Goal: Information Seeking & Learning: Learn about a topic

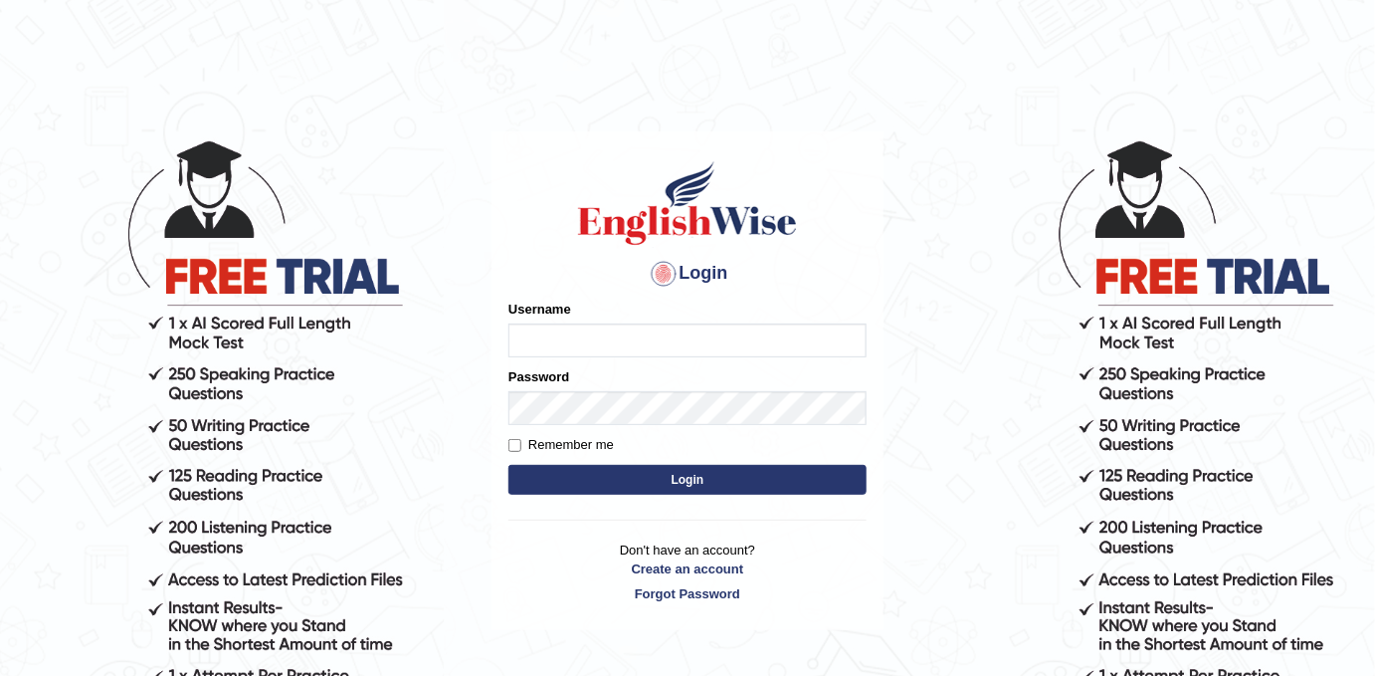
click at [748, 342] on input "Username" at bounding box center [687, 340] width 358 height 34
type input "Mahdi5749"
click at [647, 337] on input "Mahdi5749" at bounding box center [687, 340] width 358 height 34
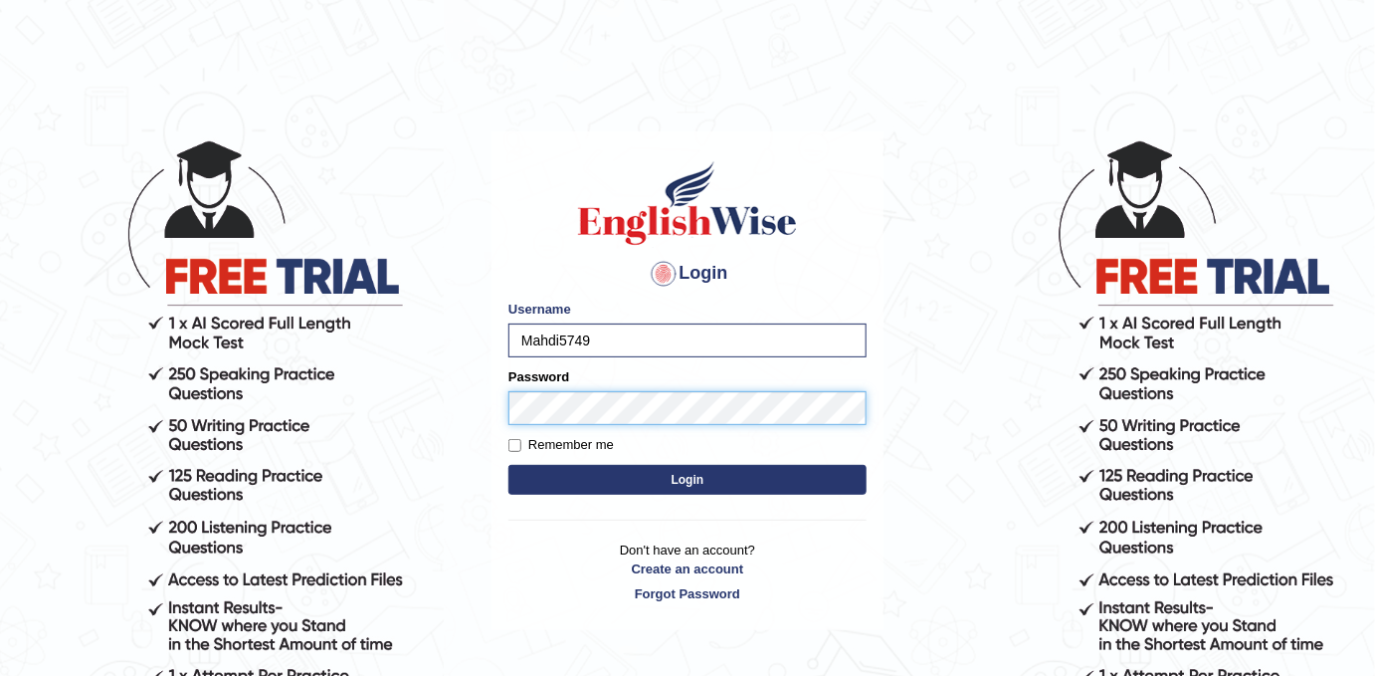
click at [508, 465] on button "Login" at bounding box center [687, 480] width 358 height 30
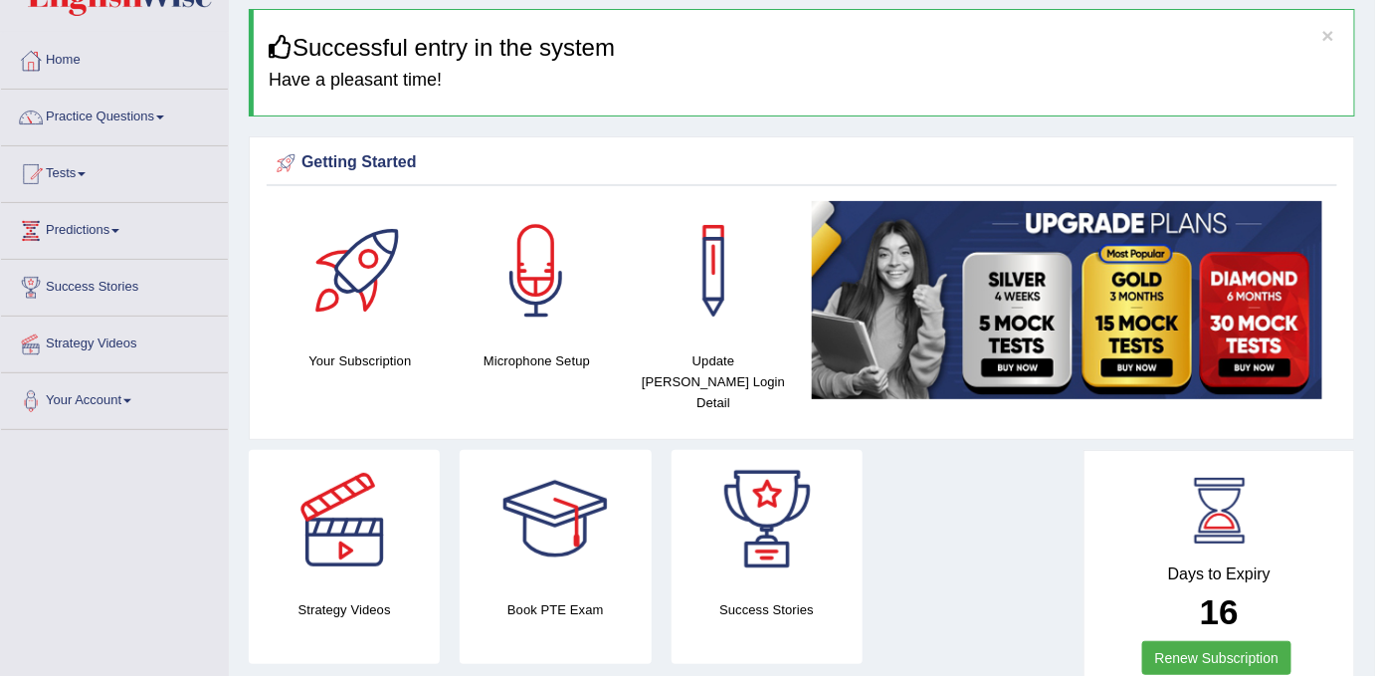
scroll to position [66, 0]
click at [558, 510] on div at bounding box center [555, 519] width 139 height 139
click at [339, 536] on div at bounding box center [344, 519] width 139 height 139
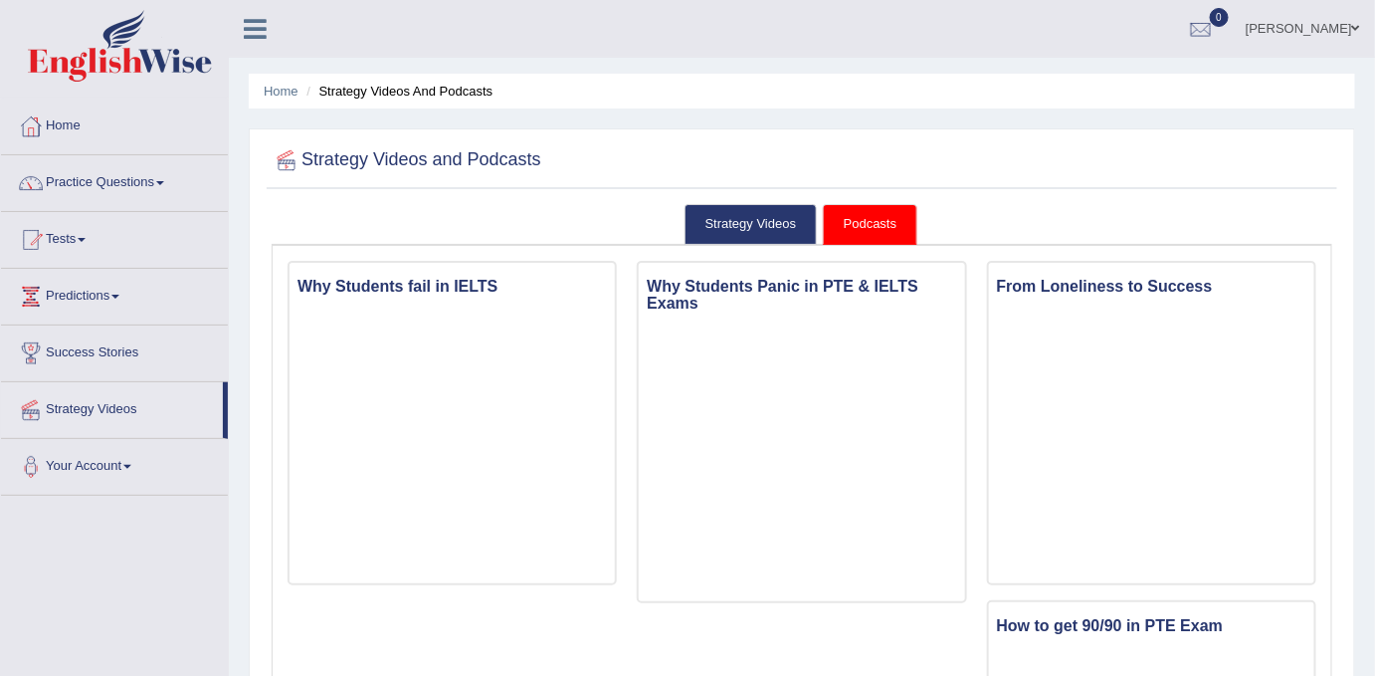
click at [126, 459] on link "Your Account" at bounding box center [114, 464] width 227 height 50
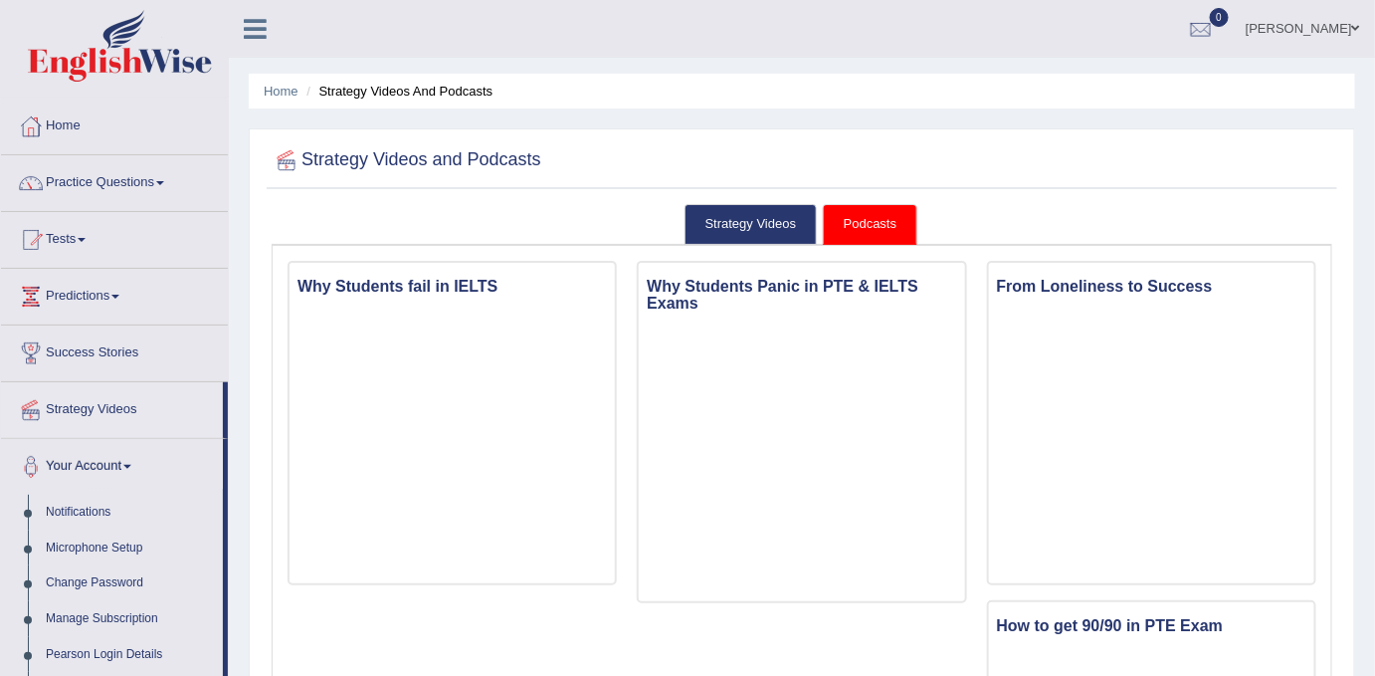
click at [99, 295] on link "Predictions" at bounding box center [114, 294] width 227 height 50
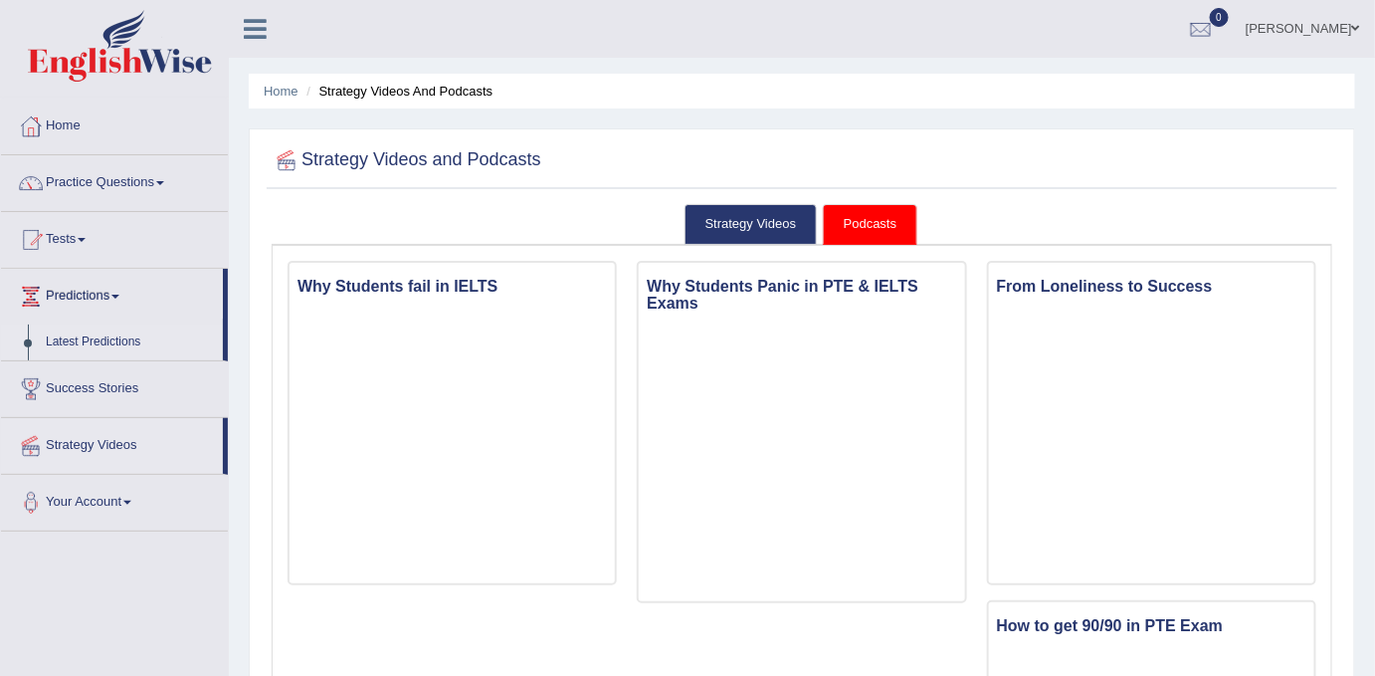
click at [89, 334] on link "Latest Predictions" at bounding box center [130, 342] width 186 height 36
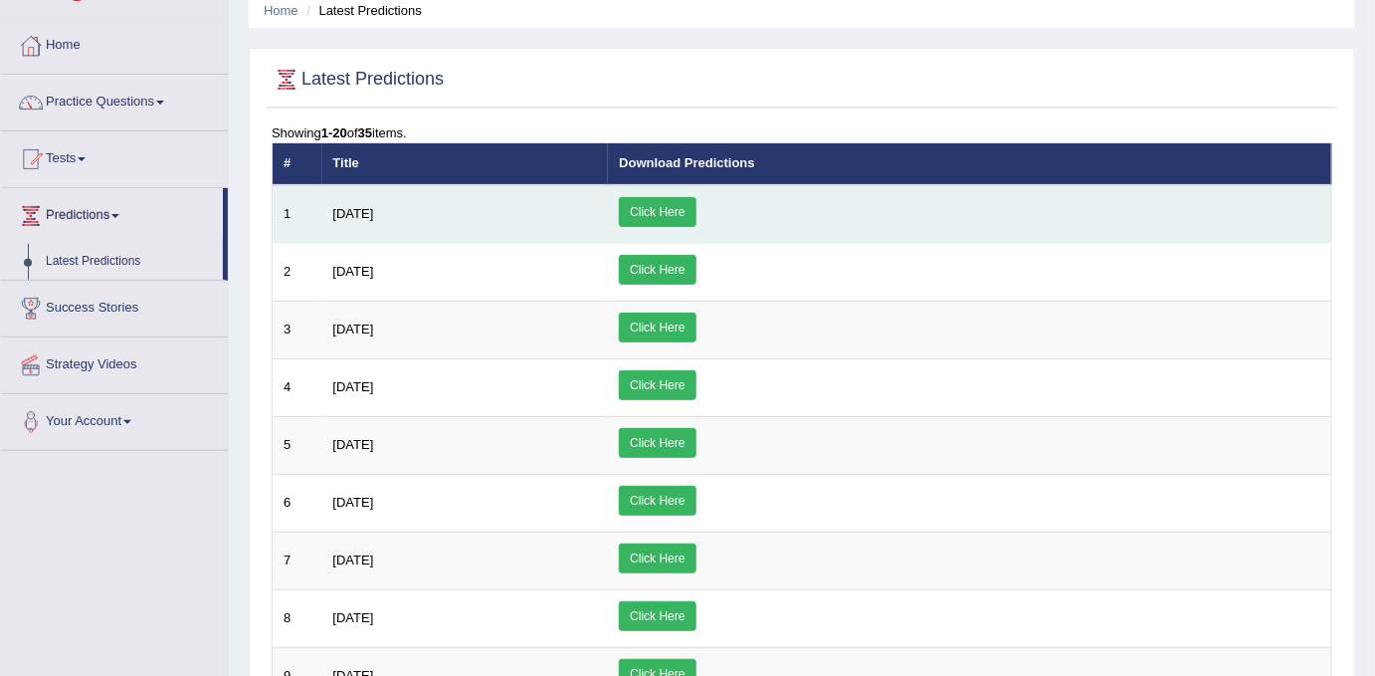
scroll to position [82, 0]
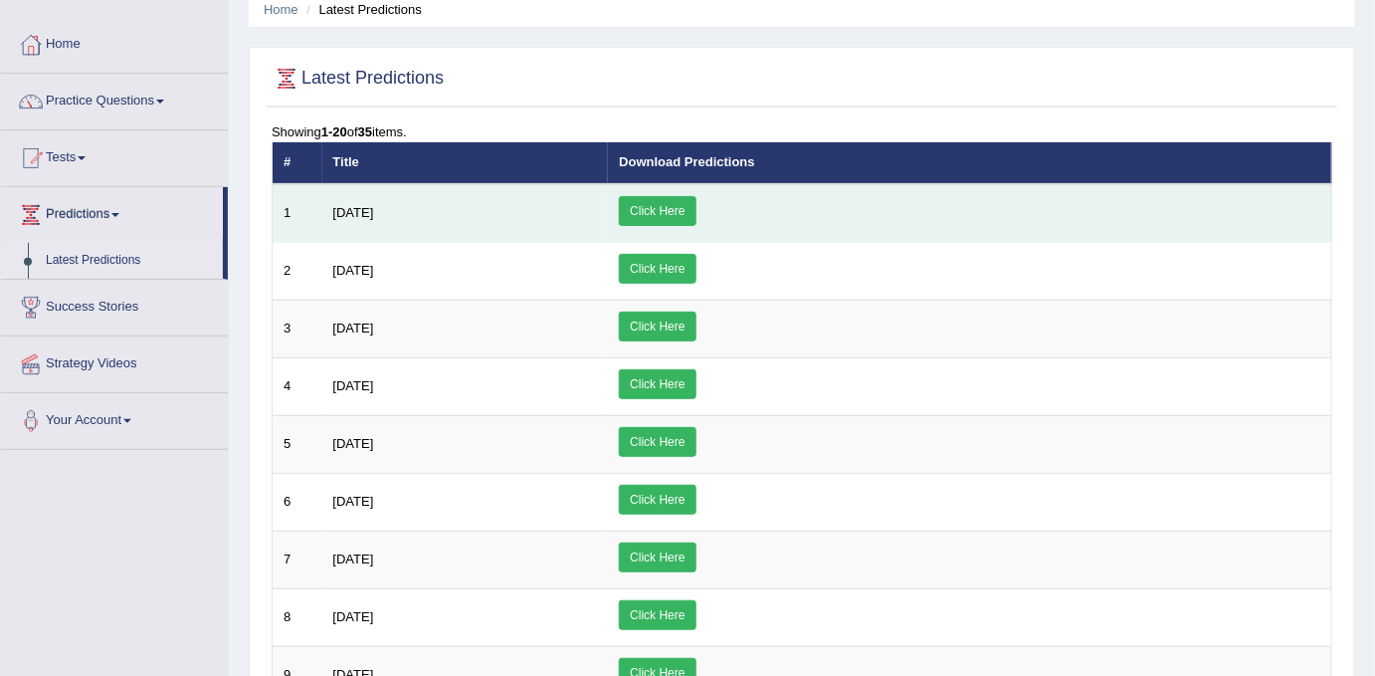
click at [695, 197] on link "Click Here" at bounding box center [657, 211] width 77 height 30
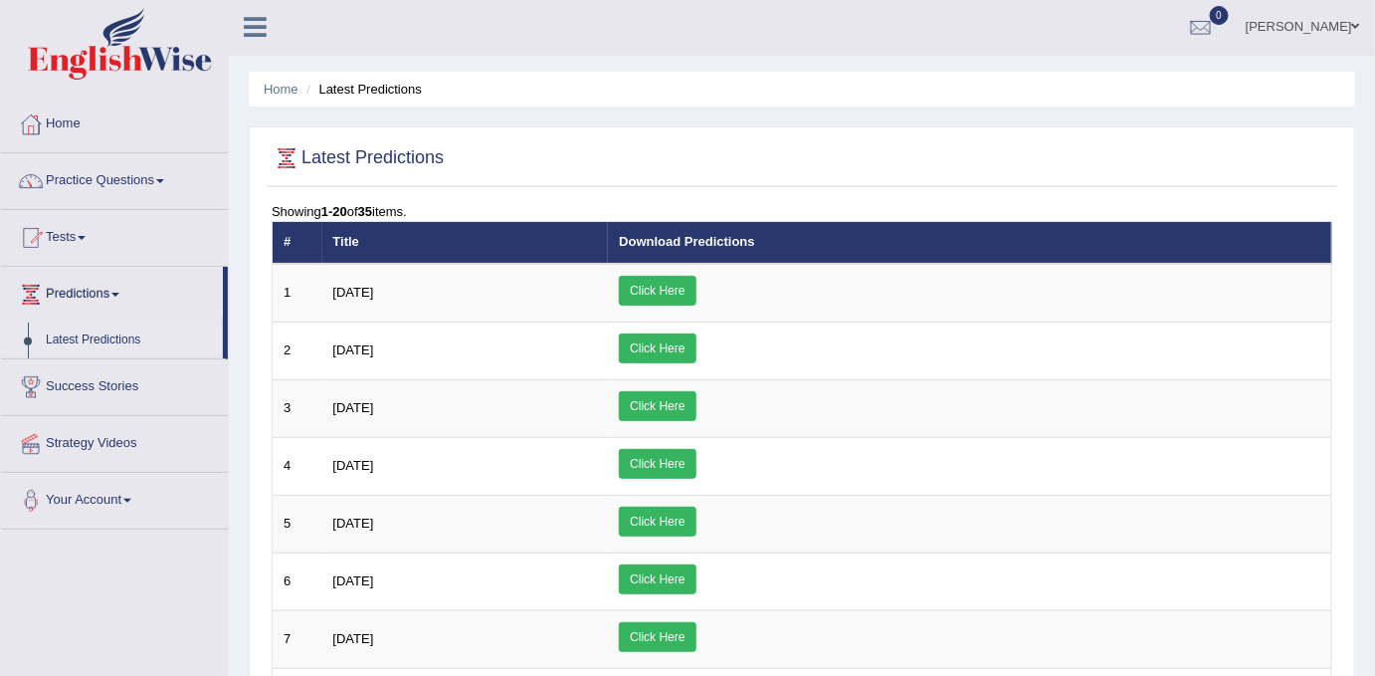
scroll to position [0, 0]
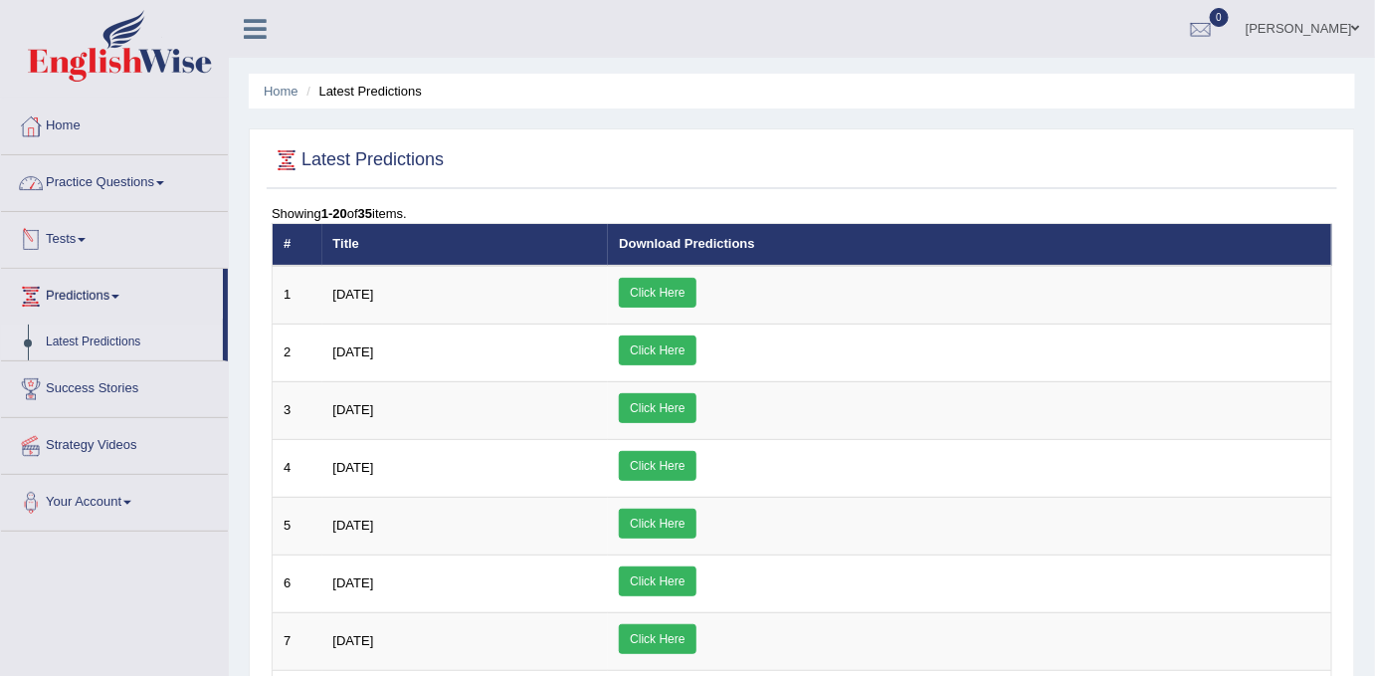
click at [64, 242] on link "Tests" at bounding box center [114, 237] width 227 height 50
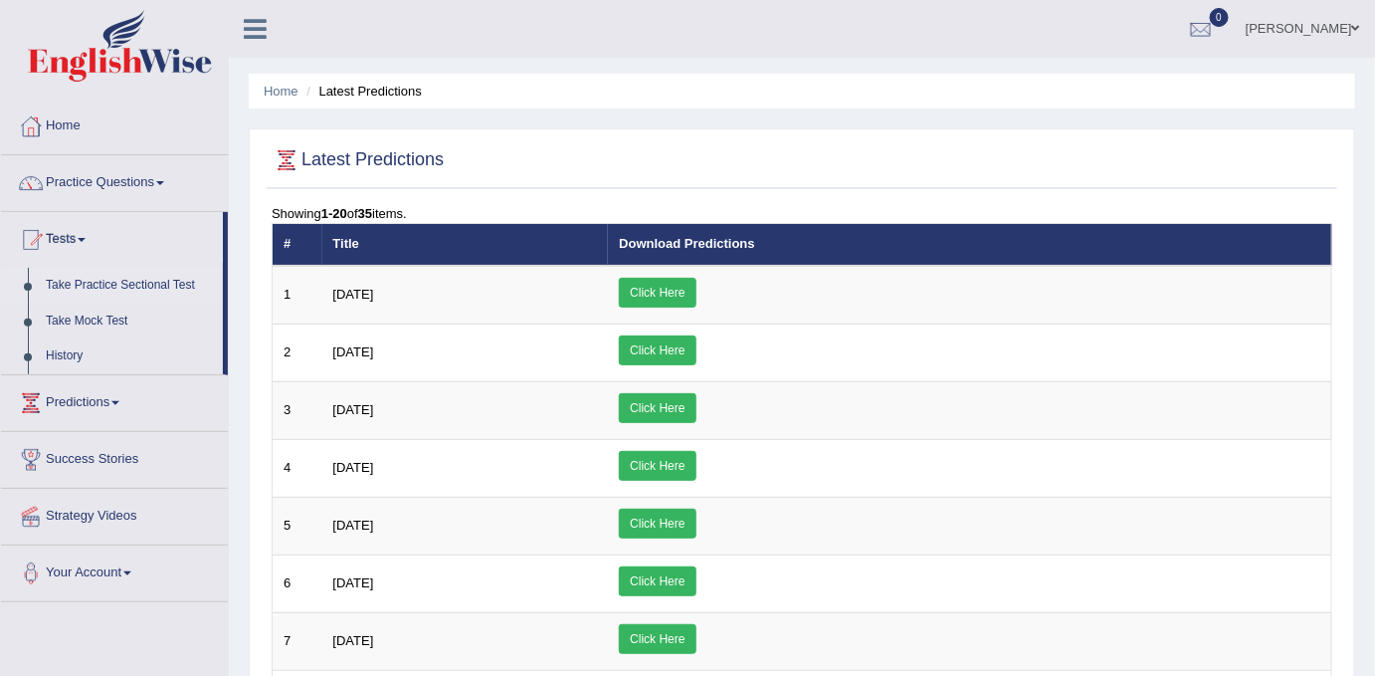
click at [59, 274] on link "Take Practice Sectional Test" at bounding box center [130, 286] width 186 height 36
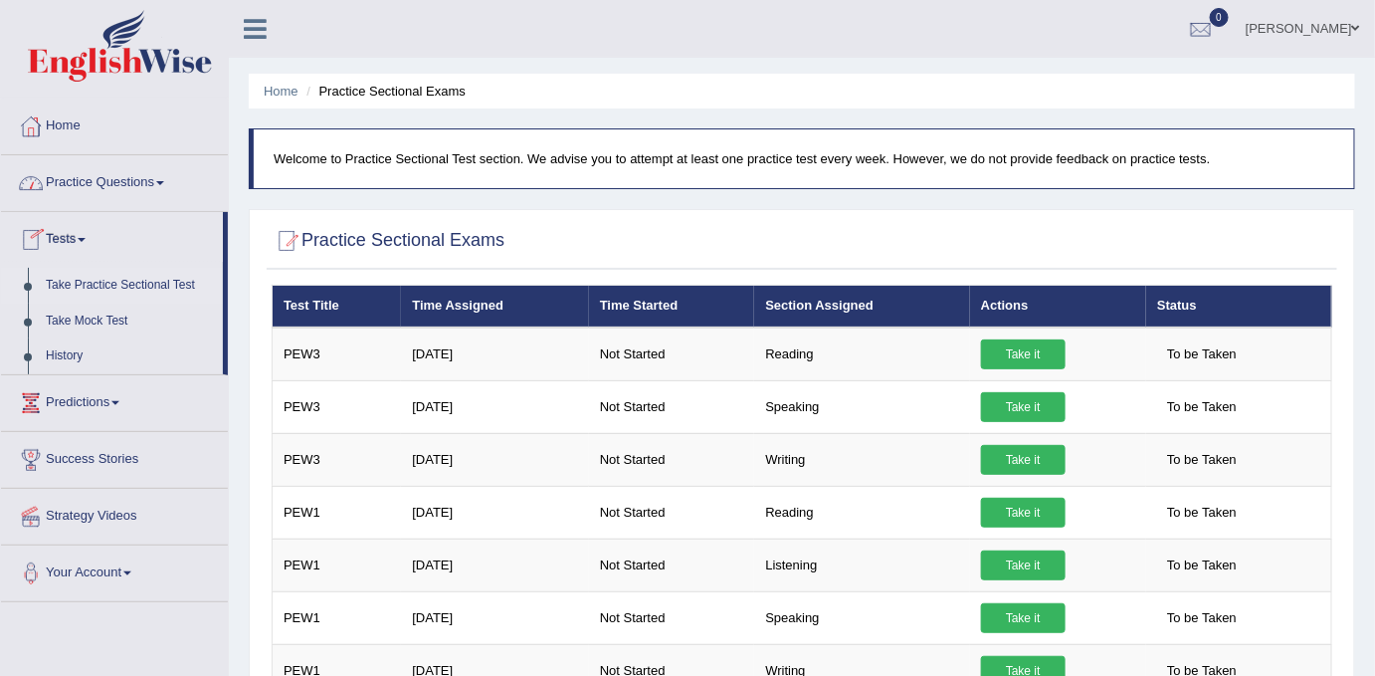
click at [63, 114] on link "Home" at bounding box center [114, 124] width 227 height 50
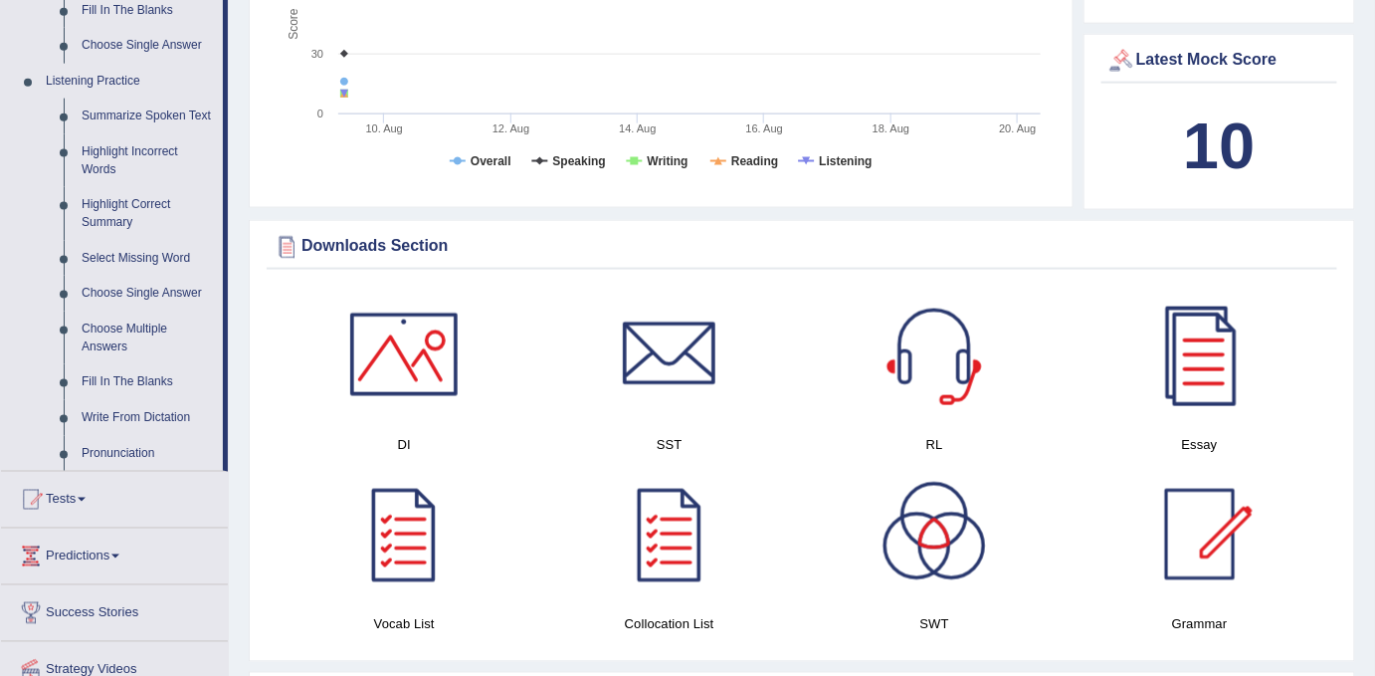
scroll to position [805, 0]
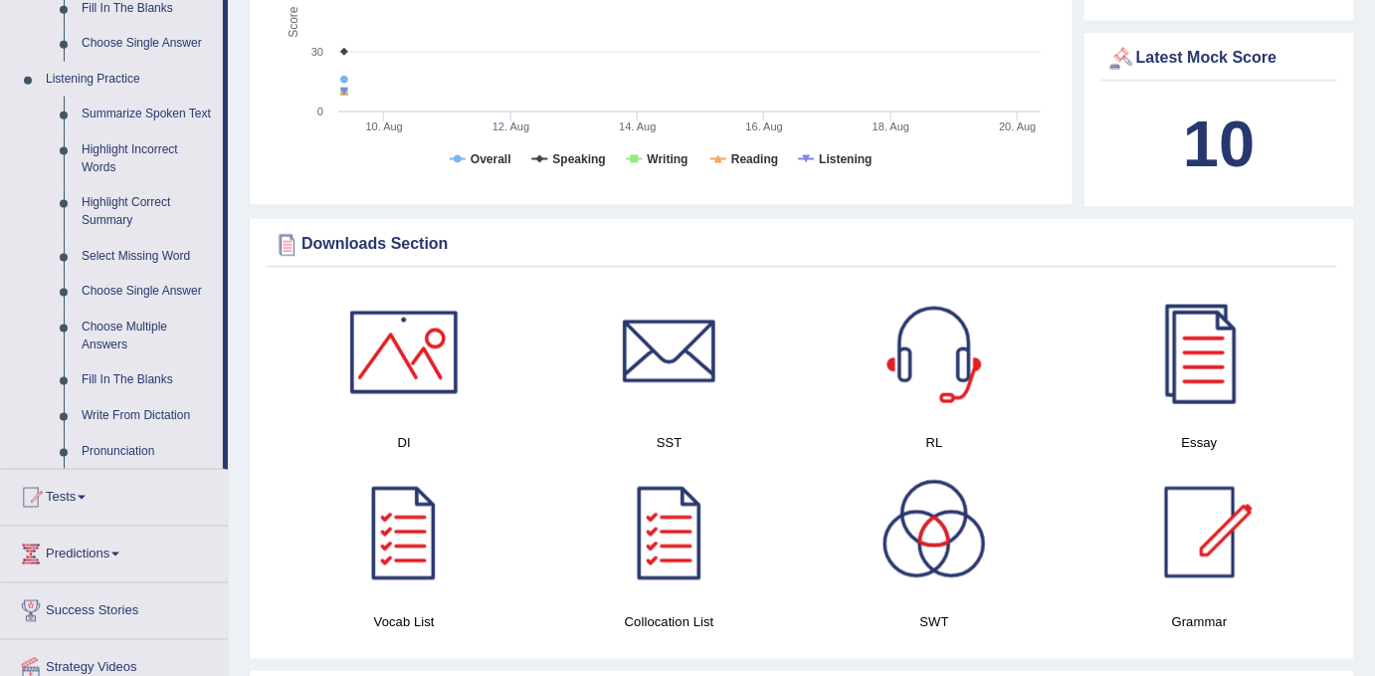
click at [411, 340] on div at bounding box center [403, 352] width 139 height 139
click at [654, 322] on div at bounding box center [669, 352] width 139 height 139
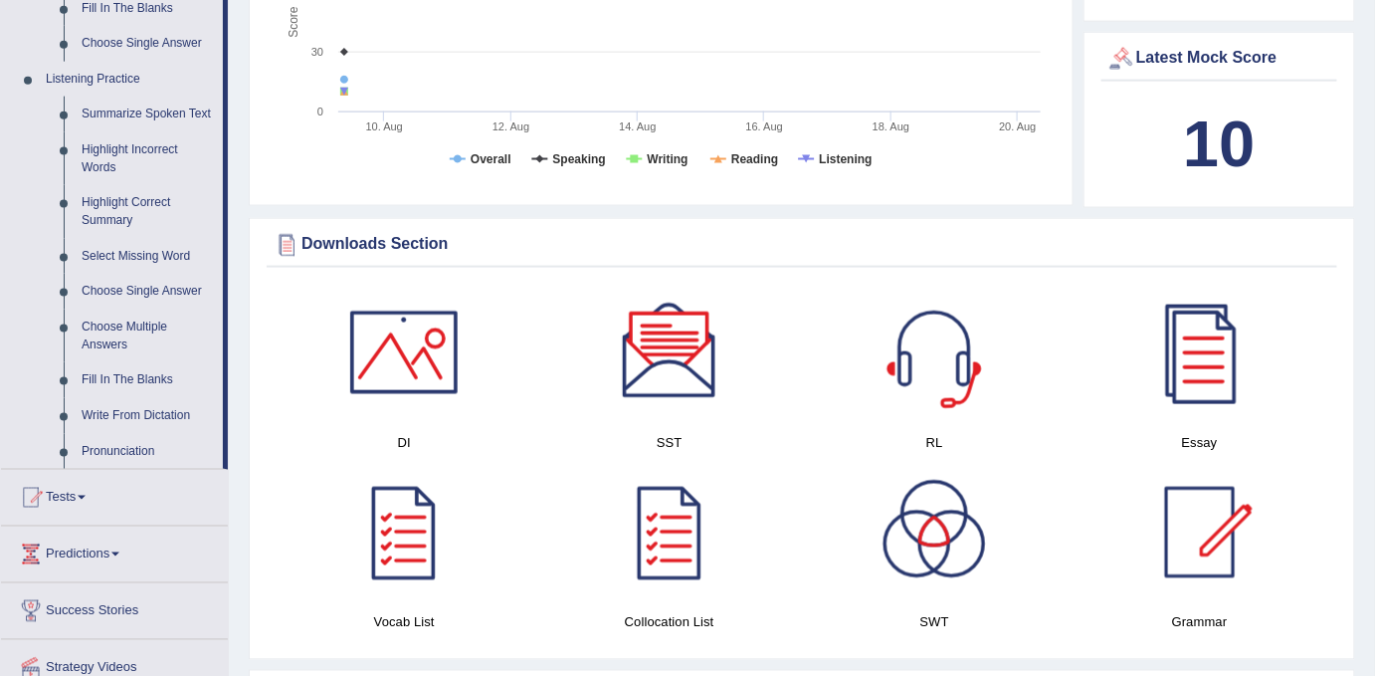
click at [941, 318] on div at bounding box center [934, 352] width 139 height 139
click at [1209, 352] on div at bounding box center [1199, 352] width 139 height 139
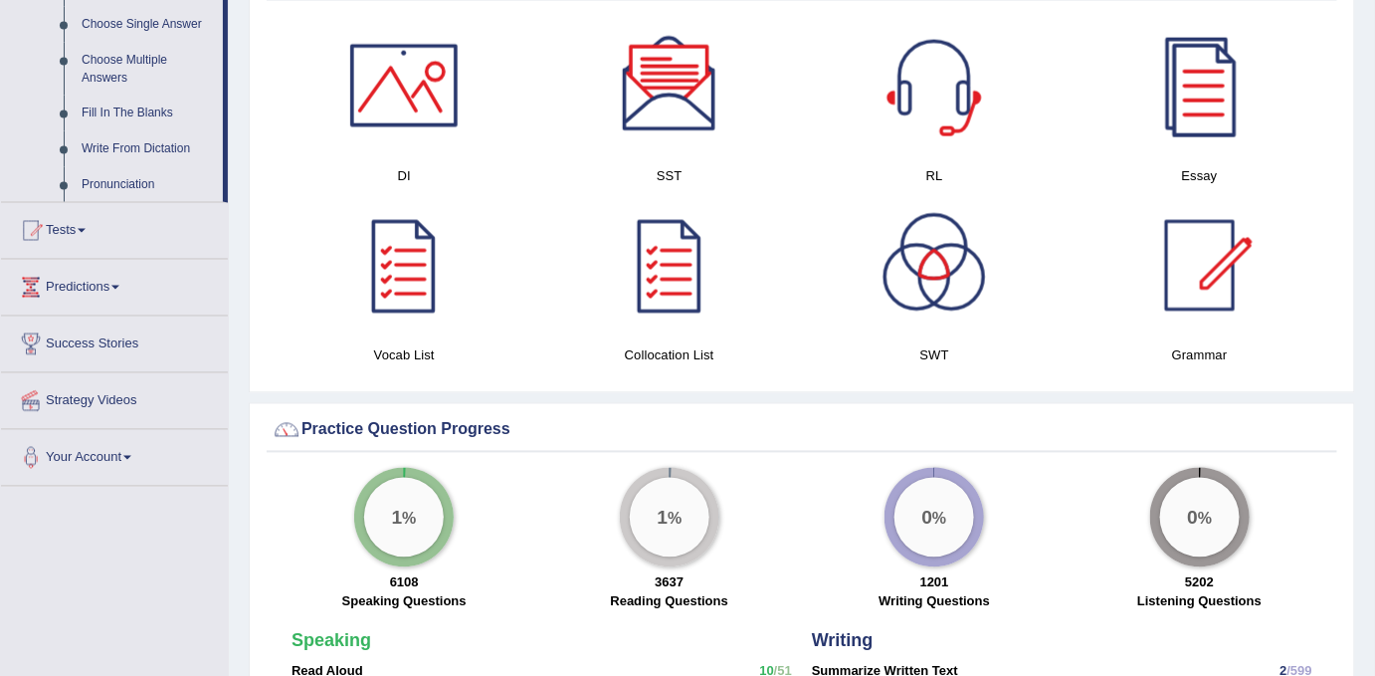
scroll to position [1083, 0]
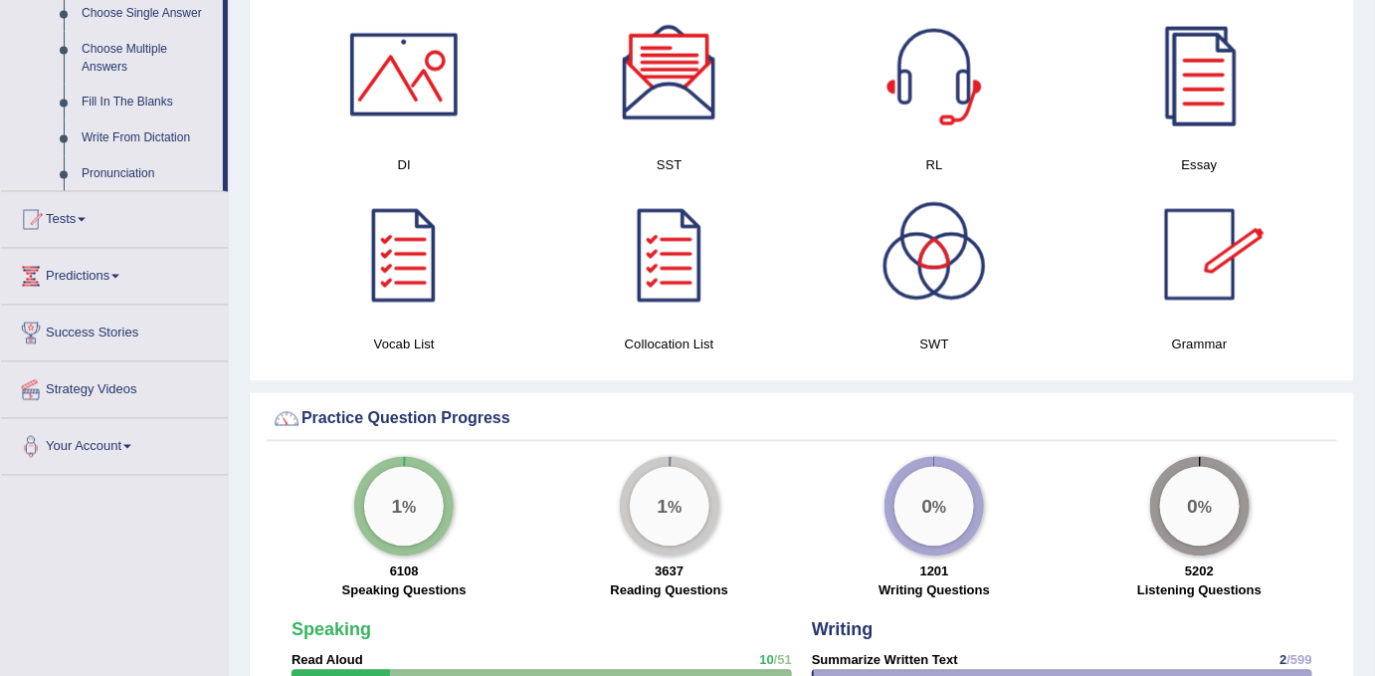
click at [1194, 250] on div at bounding box center [1199, 254] width 139 height 139
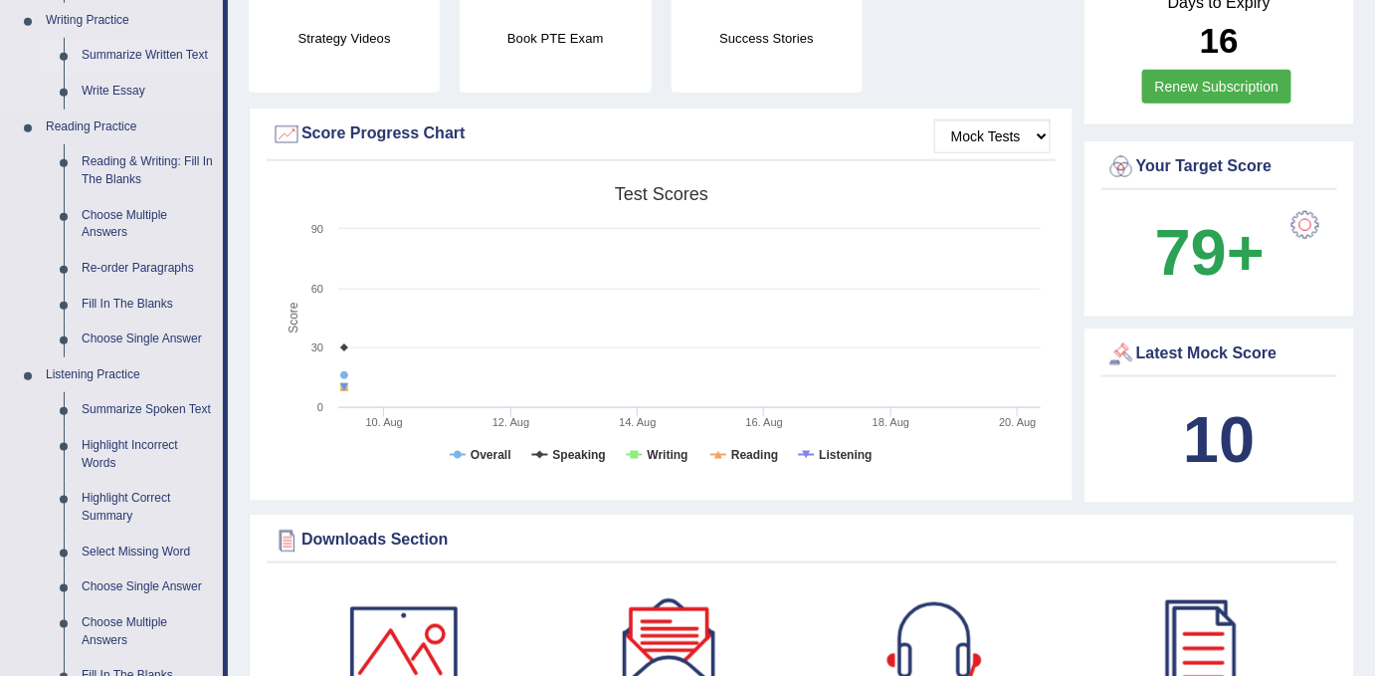
scroll to position [542, 0]
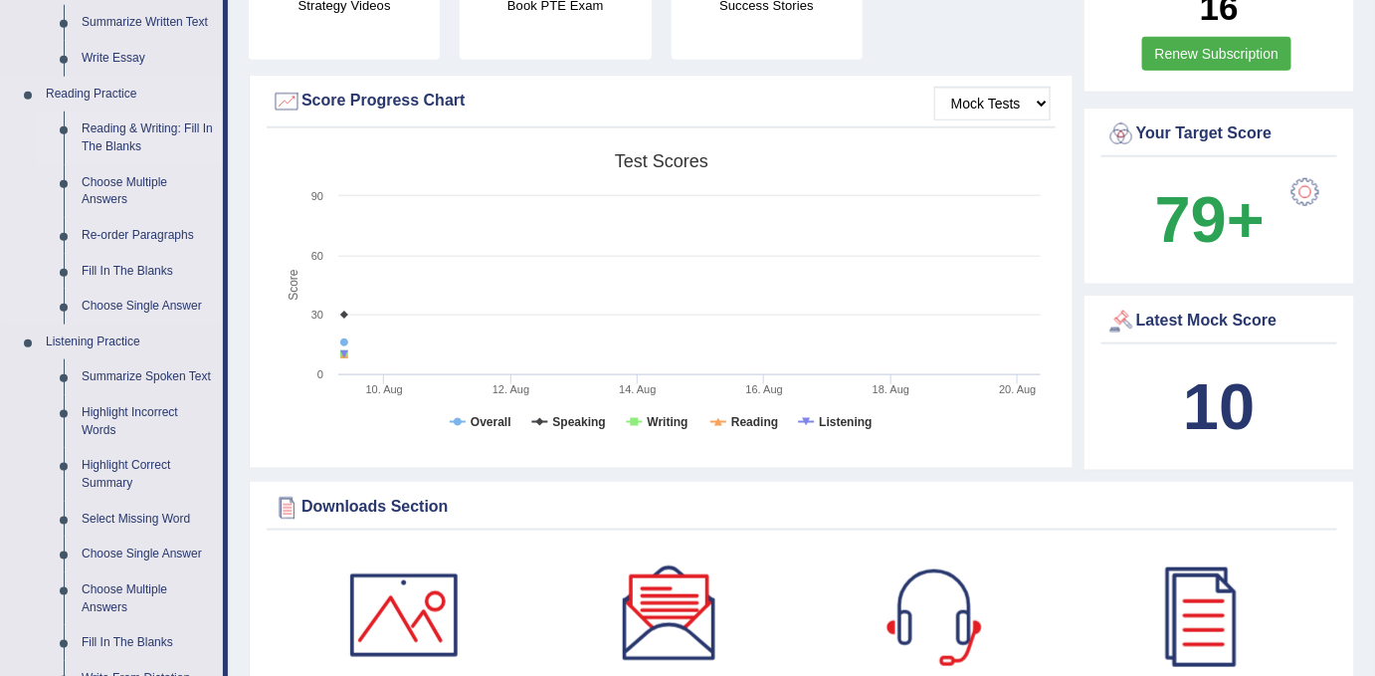
click at [127, 122] on link "Reading & Writing: Fill In The Blanks" at bounding box center [148, 137] width 150 height 53
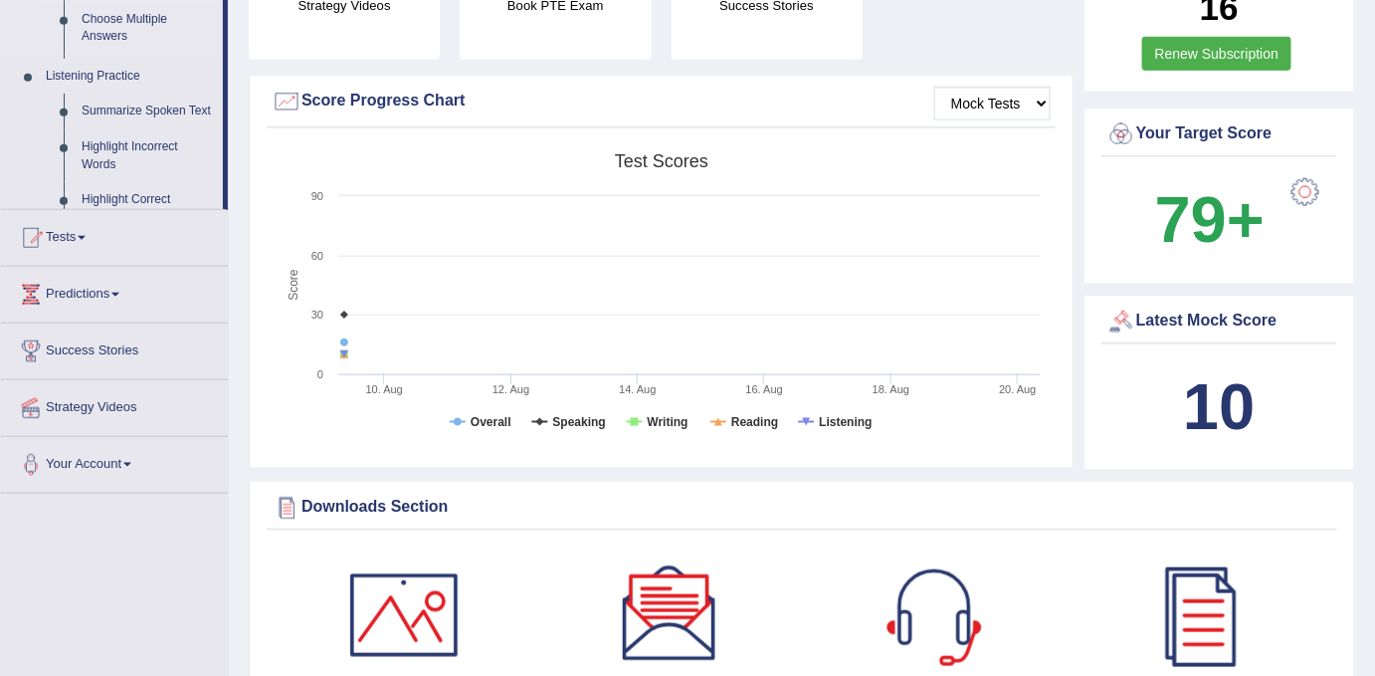
scroll to position [271, 0]
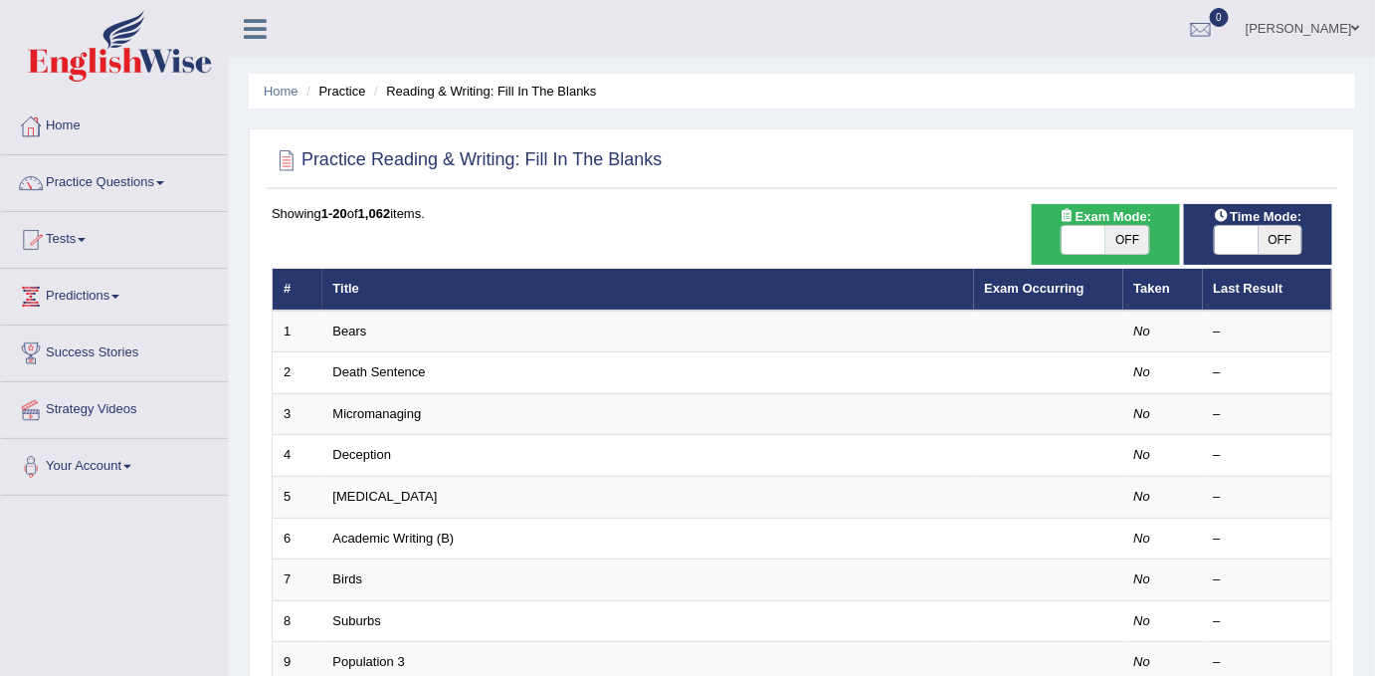
click at [127, 183] on link "Practice Questions" at bounding box center [114, 180] width 227 height 50
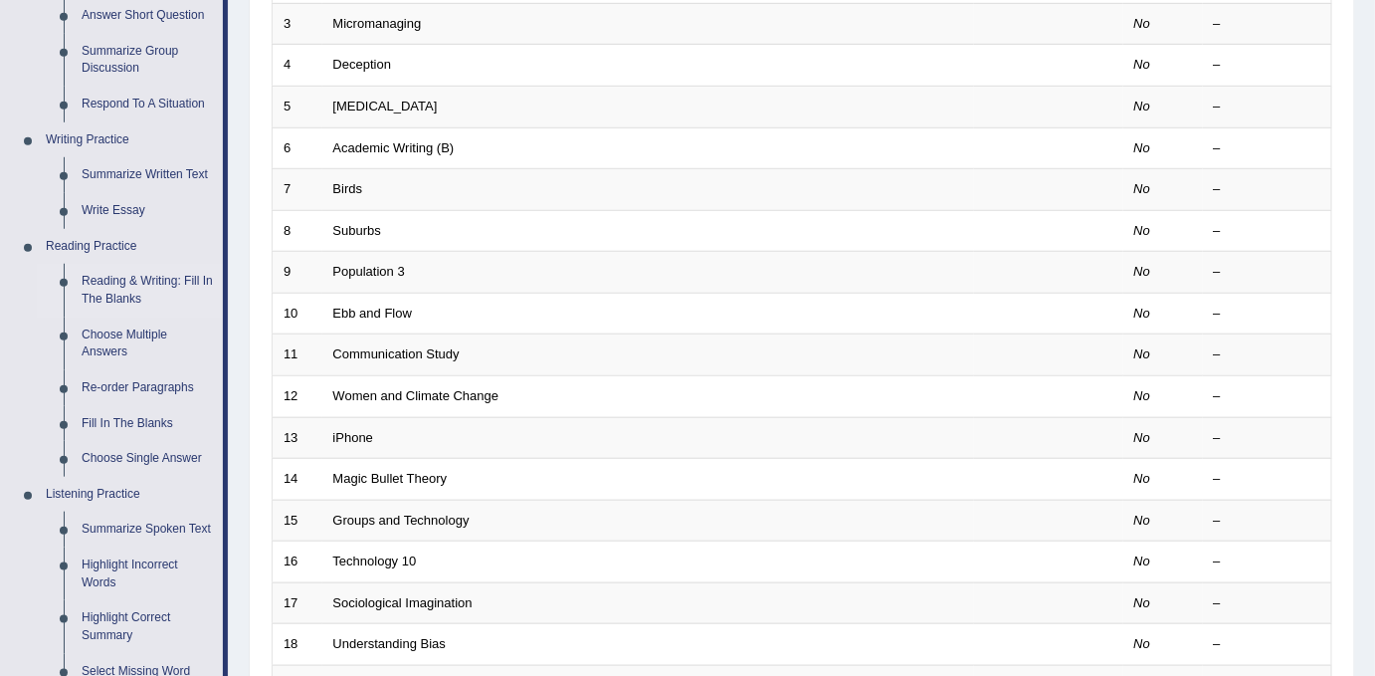
scroll to position [392, 0]
click at [117, 385] on link "Re-order Paragraphs" at bounding box center [148, 386] width 150 height 36
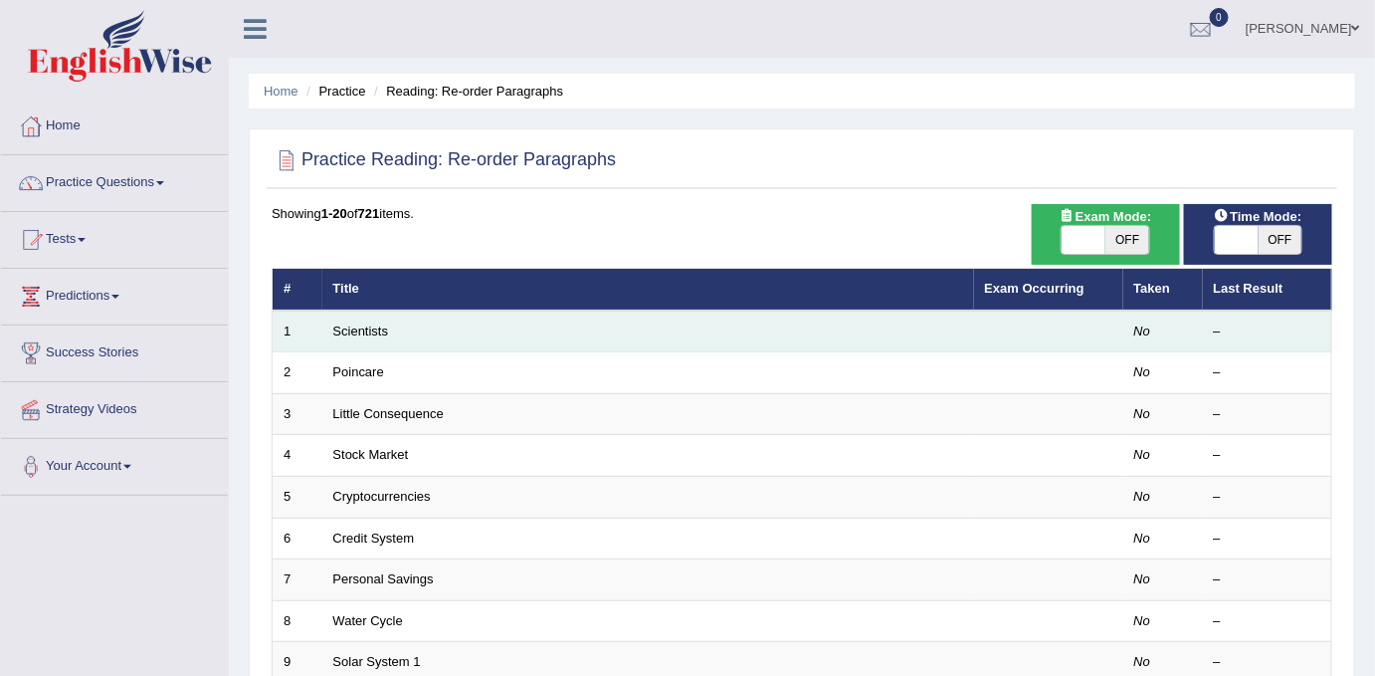
click at [373, 338] on td "Scientists" at bounding box center [648, 331] width 652 height 42
click at [369, 323] on link "Scientists" at bounding box center [361, 330] width 56 height 15
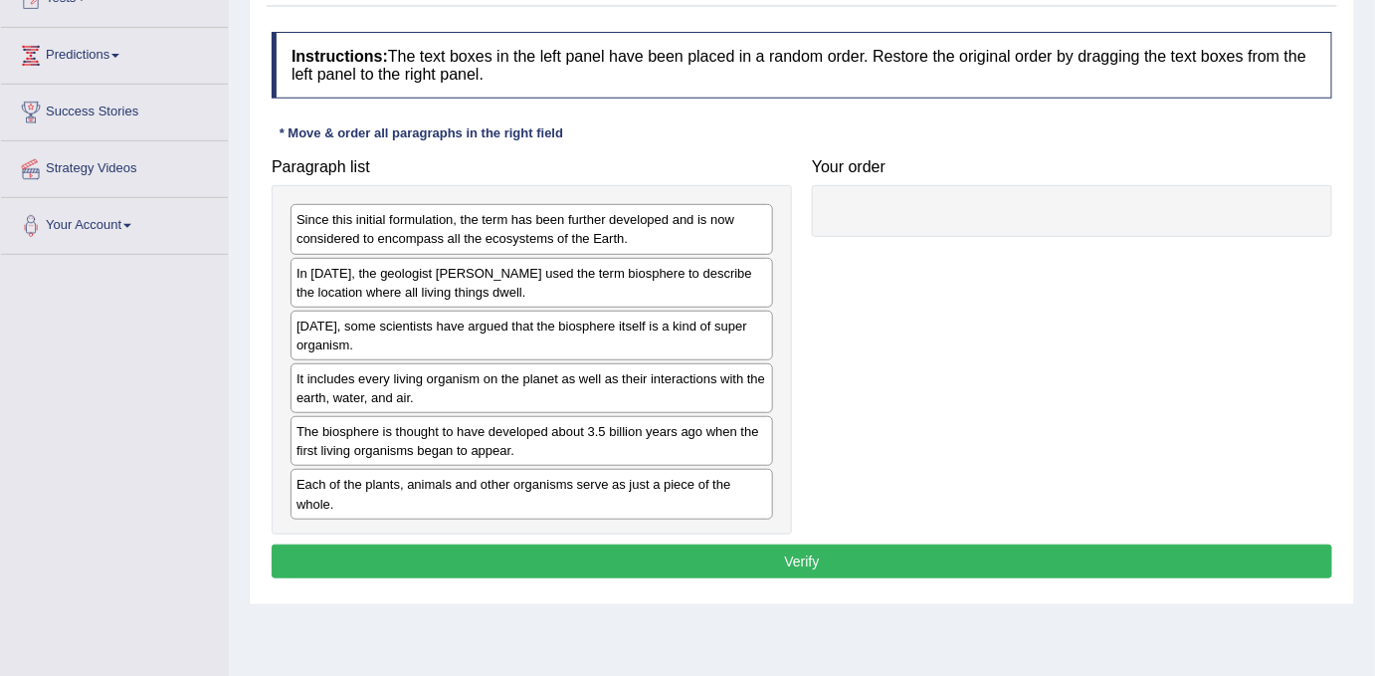
scroll to position [244, 0]
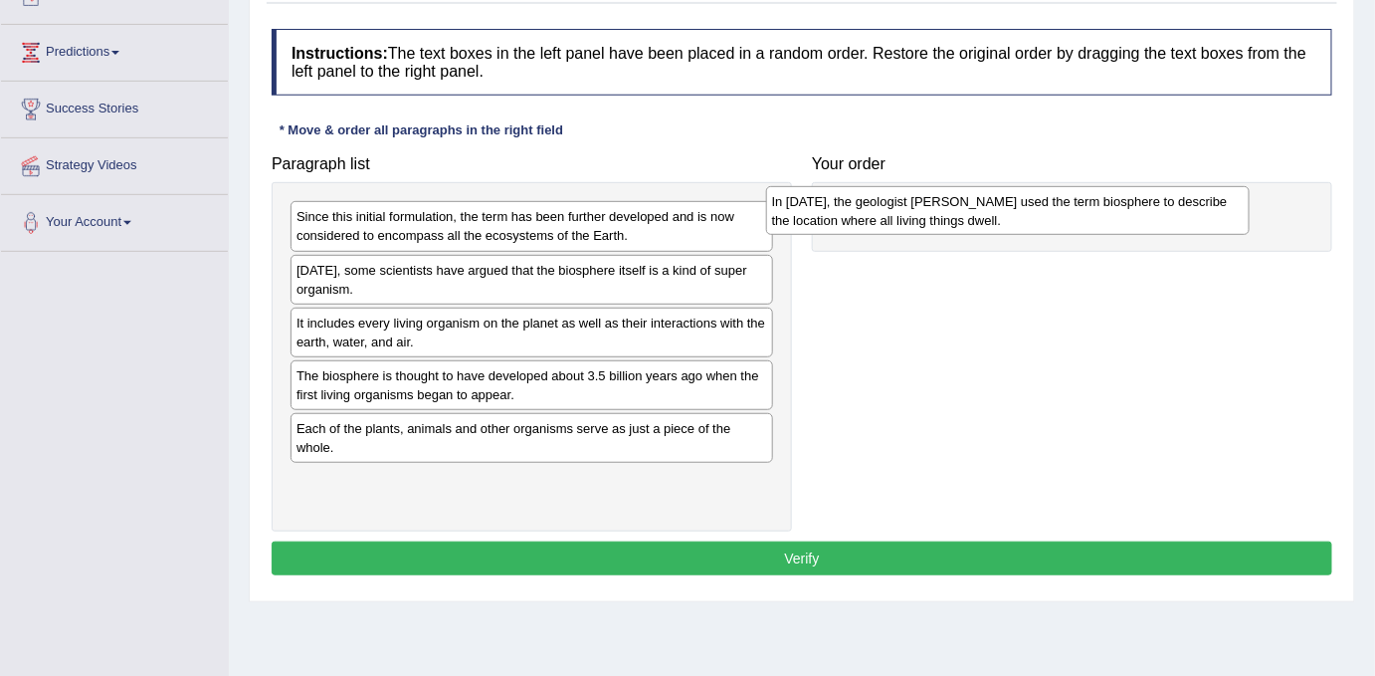
drag, startPoint x: 403, startPoint y: 277, endPoint x: 884, endPoint y: 209, distance: 485.3
click at [884, 209] on div "In [DATE], the geologist [PERSON_NAME] used the term biosphere to describe the …" at bounding box center [1008, 211] width 484 height 50
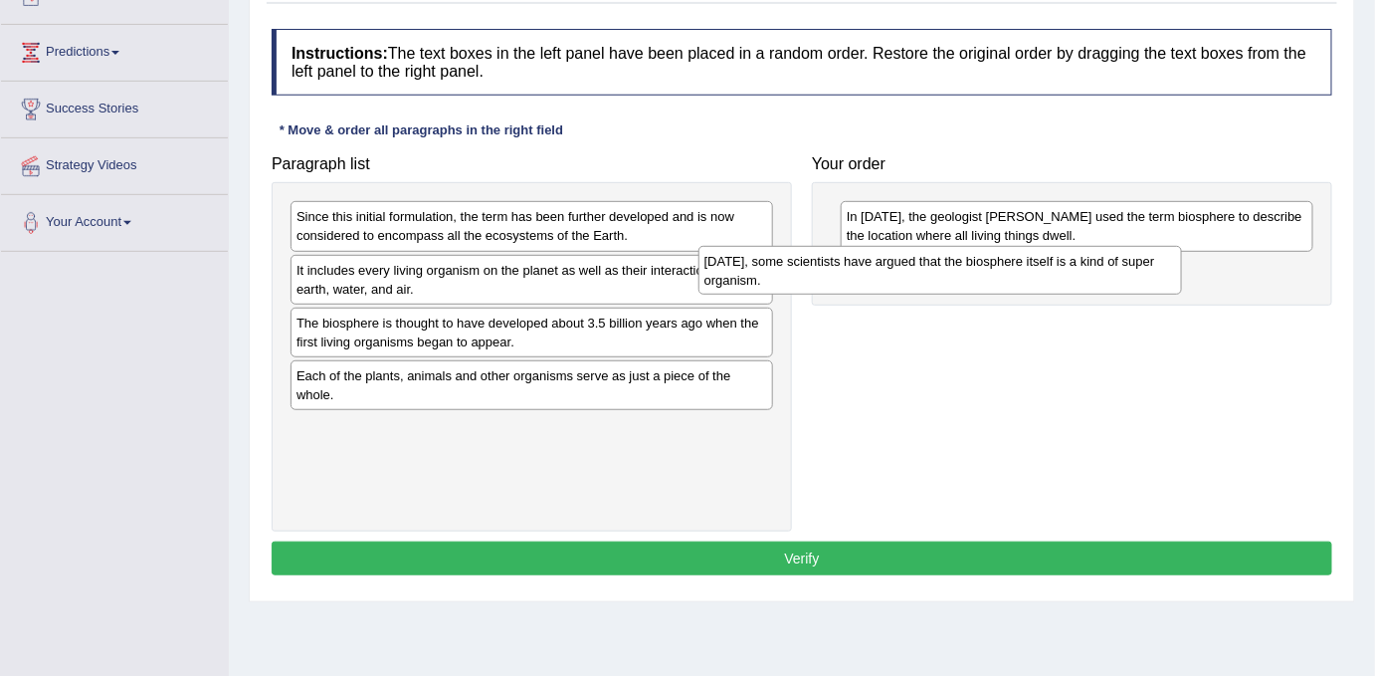
drag, startPoint x: 495, startPoint y: 280, endPoint x: 951, endPoint y: 272, distance: 455.8
click at [947, 271] on div "[DATE], some scientists have argued that the biosphere itself is a kind of supe…" at bounding box center [940, 271] width 484 height 50
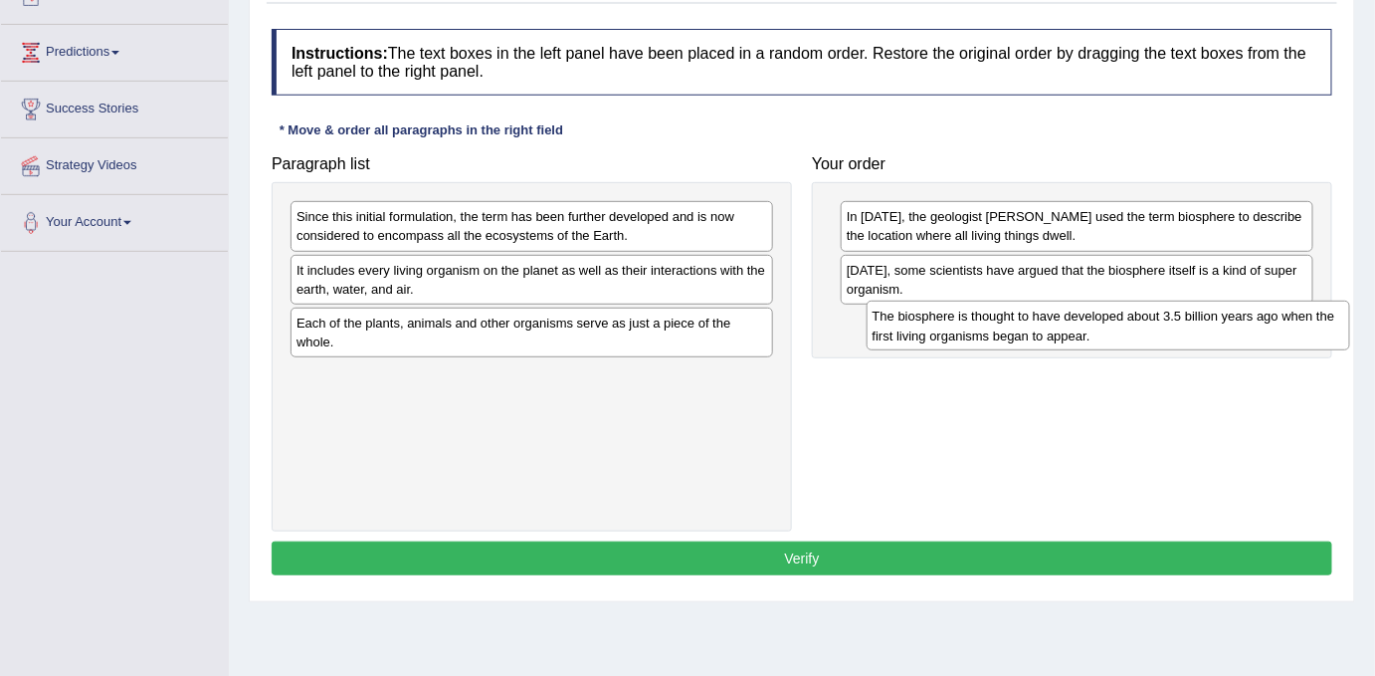
drag, startPoint x: 539, startPoint y: 330, endPoint x: 1115, endPoint y: 325, distance: 576.1
click at [1115, 325] on div "The biosphere is thought to have developed about 3.5 billion years ago when the…" at bounding box center [1109, 325] width 484 height 50
